Goal: Information Seeking & Learning: Check status

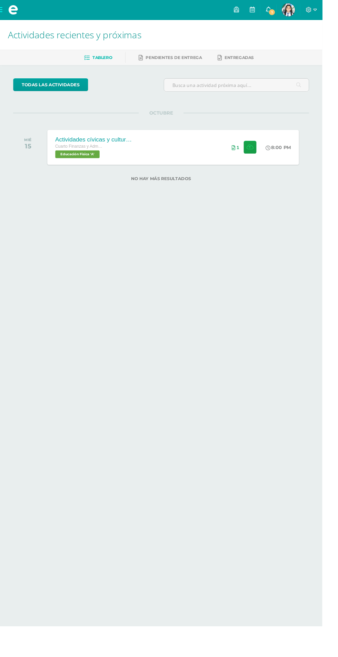
click at [284, 10] on icon at bounding box center [282, 10] width 6 height 6
click at [259, 212] on html "Mis cursos Archivos Cerrar panel Ciencias Sociales y Formación Ciudadana Cuarto…" at bounding box center [169, 106] width 338 height 212
click at [262, 154] on icon at bounding box center [262, 154] width 7 height 6
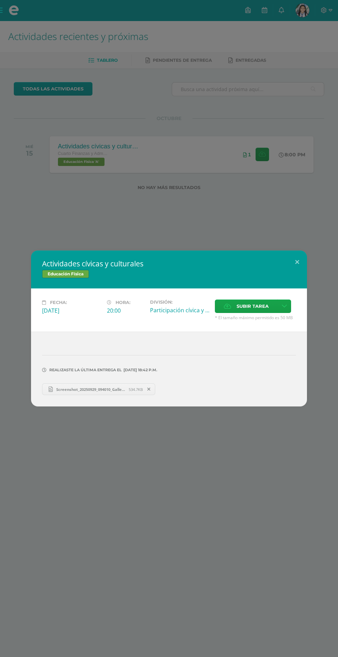
click at [303, 69] on div "Actividades cívicas y culturales Educación Física Fecha: Miércoles 15 de Octubr…" at bounding box center [169, 328] width 338 height 657
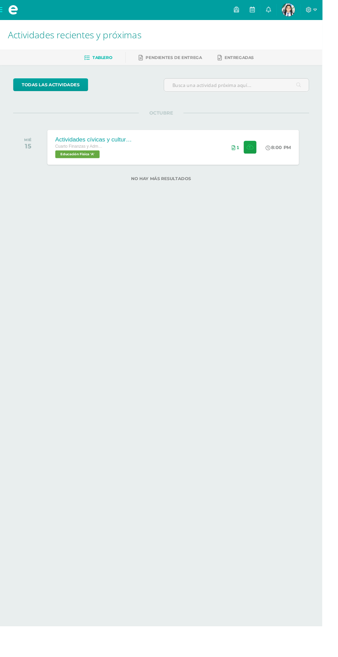
click at [311, 10] on span "Luz Mariangel Mi Perfil" at bounding box center [302, 10] width 17 height 14
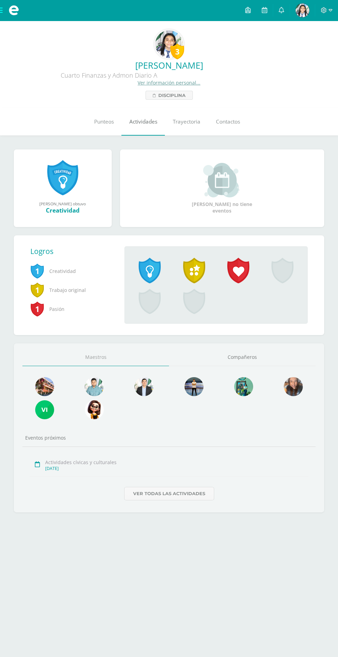
click at [122, 132] on link "Actividades" at bounding box center [142, 122] width 43 height 28
click at [102, 122] on span "Punteos" at bounding box center [104, 121] width 20 height 7
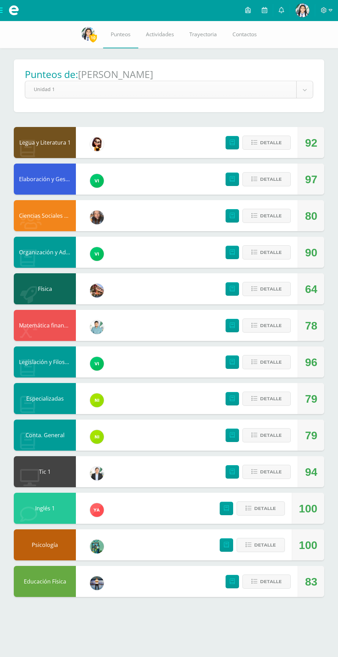
click at [300, 91] on body "Mis cursos Archivos Cerrar panel Ciencias Sociales y Formación Ciudadana Cuarto…" at bounding box center [169, 305] width 338 height 611
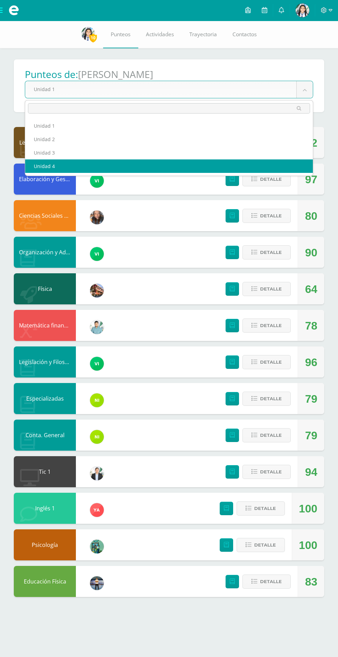
select select "Unidad 4"
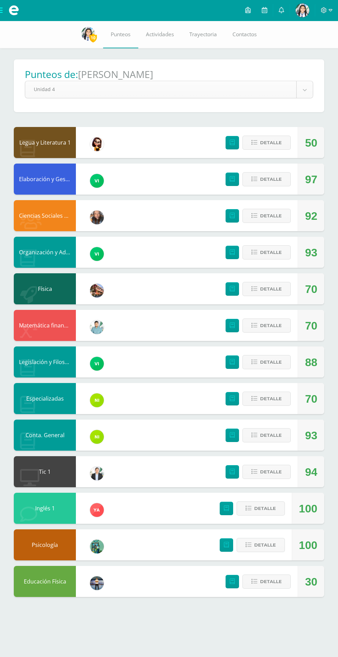
click at [305, 90] on body "Mis cursos Archivos Cerrar panel Ciencias Sociales y Formación Ciudadana Cuarto…" at bounding box center [169, 305] width 338 height 611
click at [276, 147] on span "Detalle" at bounding box center [271, 142] width 22 height 13
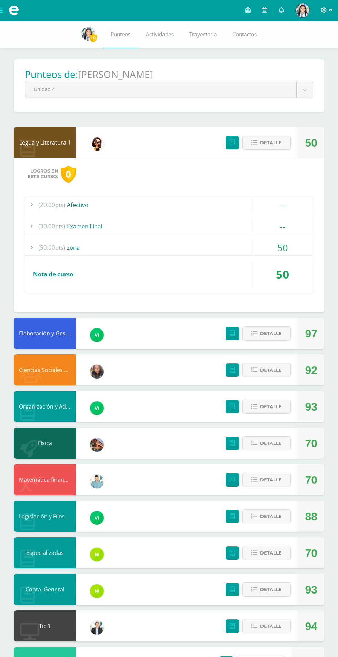
click at [265, 200] on div "--" at bounding box center [283, 205] width 62 height 16
